Goal: Task Accomplishment & Management: Manage account settings

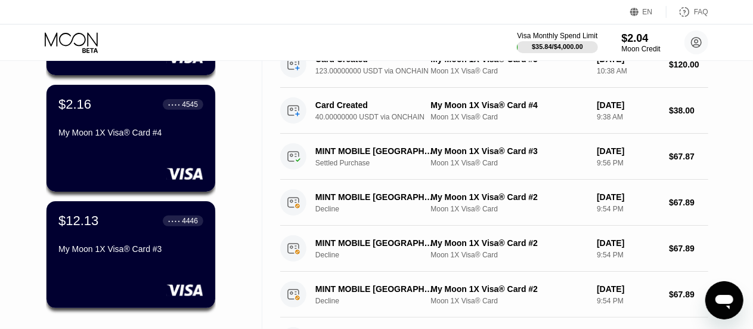
scroll to position [175, 0]
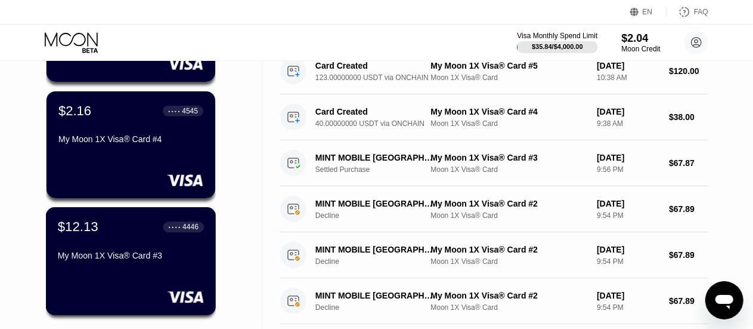
click at [137, 265] on div "My Moon 1X Visa® Card #3" at bounding box center [131, 257] width 146 height 14
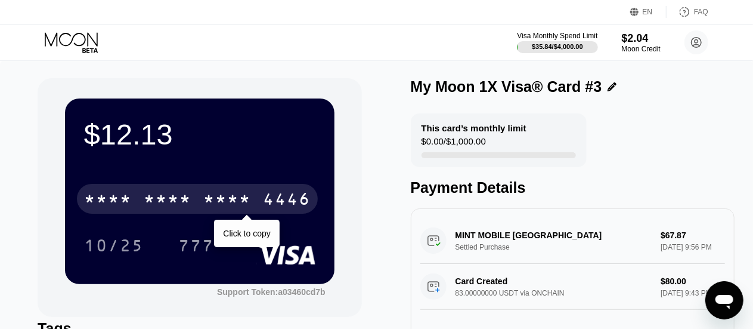
click at [202, 202] on div "* * * * * * * * * * * * 4446" at bounding box center [197, 199] width 241 height 30
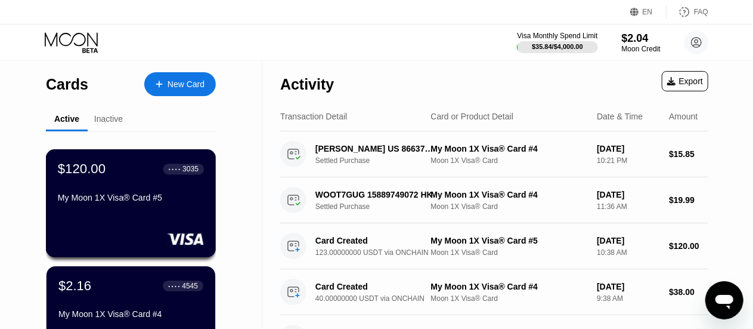
click at [101, 167] on div "$120.00" at bounding box center [82, 169] width 48 height 16
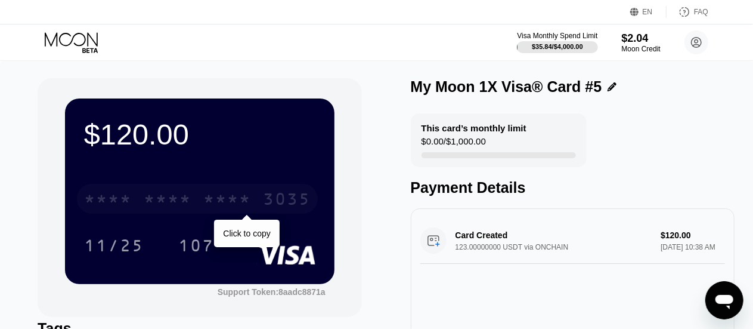
click at [231, 192] on div "* * * * * * * * * * * * 3035" at bounding box center [197, 199] width 241 height 30
